Goal: Information Seeking & Learning: Find specific fact

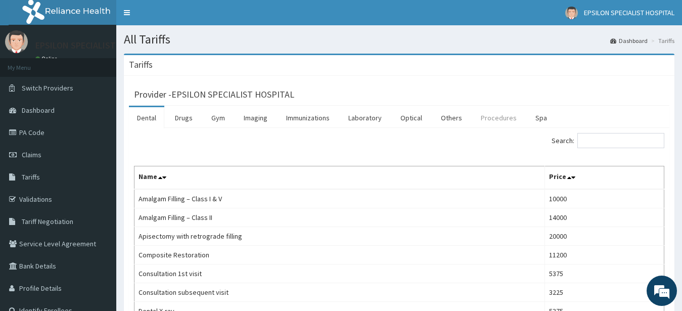
click at [492, 119] on link "Procedures" at bounding box center [498, 117] width 52 height 21
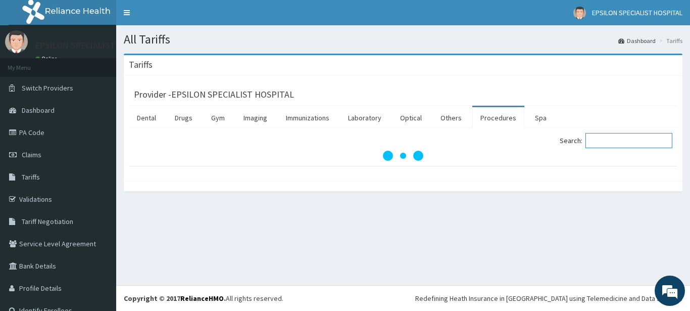
click at [614, 144] on input "Search:" at bounding box center [629, 140] width 87 height 15
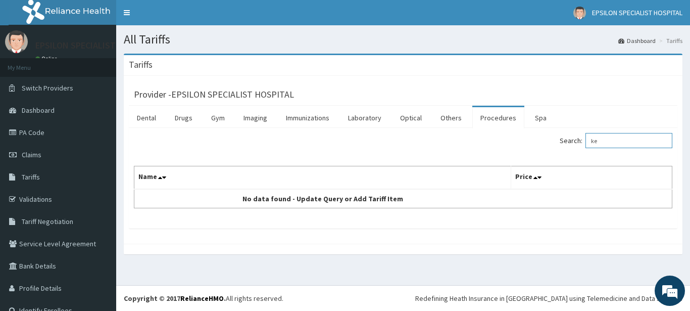
type input "k"
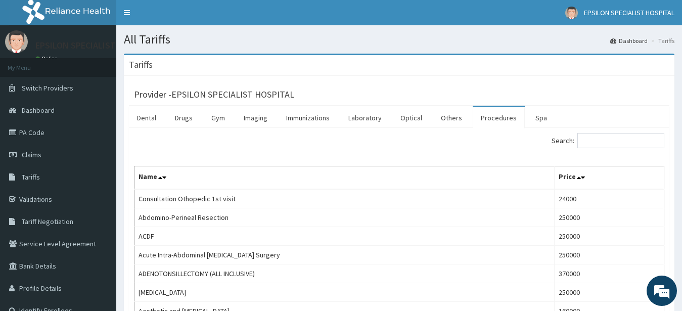
click at [490, 114] on link "Procedures" at bounding box center [498, 117] width 52 height 21
drag, startPoint x: 490, startPoint y: 115, endPoint x: 607, endPoint y: 140, distance: 120.4
click at [607, 140] on input "Search:" at bounding box center [620, 140] width 87 height 15
type input "l"
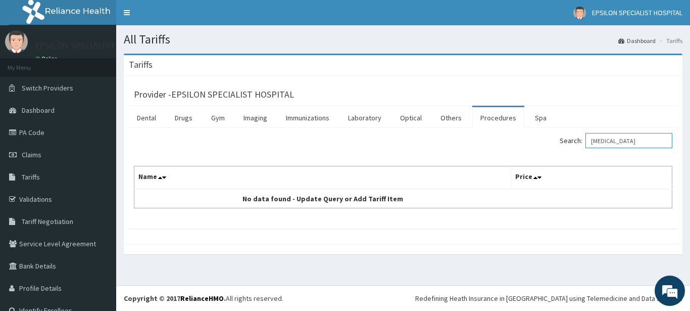
type input "[MEDICAL_DATA]"
click at [497, 121] on link "Procedures" at bounding box center [498, 117] width 52 height 21
click at [449, 120] on link "Others" at bounding box center [450, 117] width 37 height 21
